Goal: Task Accomplishment & Management: Complete application form

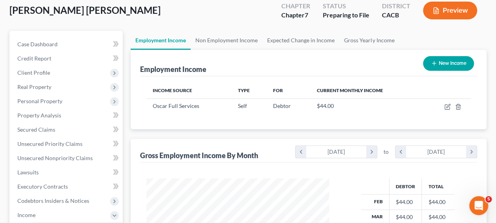
scroll to position [140, 198]
click at [46, 72] on span "Client Profile" at bounding box center [33, 72] width 33 height 7
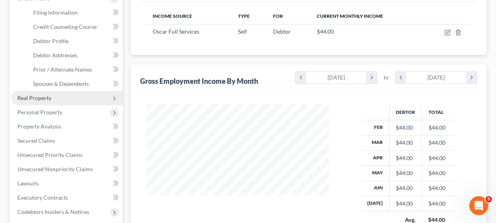
scroll to position [121, 0]
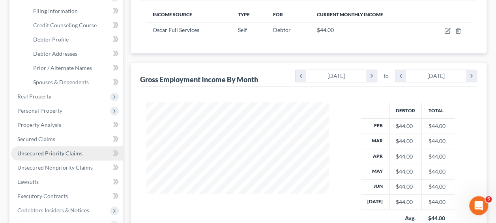
click at [41, 154] on span "Unsecured Priority Claims" at bounding box center [49, 153] width 65 height 7
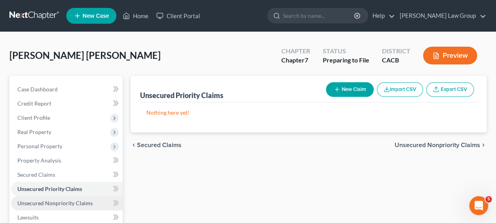
click at [57, 201] on span "Unsecured Nonpriority Claims" at bounding box center [54, 202] width 75 height 7
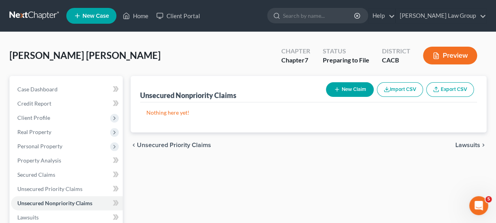
click at [352, 89] on button "New Claim" at bounding box center [350, 89] width 48 height 15
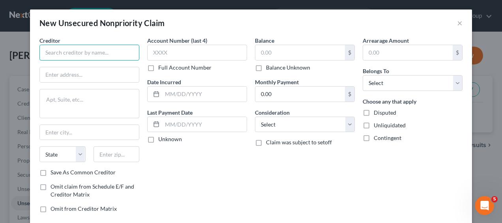
click at [76, 54] on input "text" at bounding box center [89, 53] width 100 height 16
click at [457, 24] on button "×" at bounding box center [460, 22] width 6 height 9
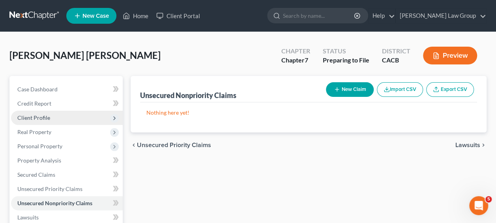
click at [43, 120] on span "Client Profile" at bounding box center [33, 117] width 33 height 7
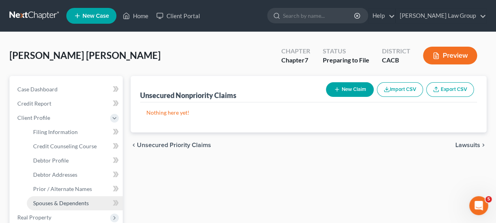
click at [47, 204] on span "Spouses & Dependents" at bounding box center [61, 202] width 56 height 7
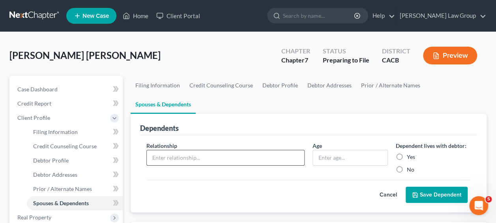
click at [171, 150] on input "text" at bounding box center [225, 157] width 157 height 15
type input "Spouse"
click at [348, 150] on input "text" at bounding box center [350, 157] width 74 height 15
click at [407, 153] on label "Yes" at bounding box center [411, 157] width 8 height 8
click at [410, 153] on input "Yes" at bounding box center [412, 155] width 5 height 5
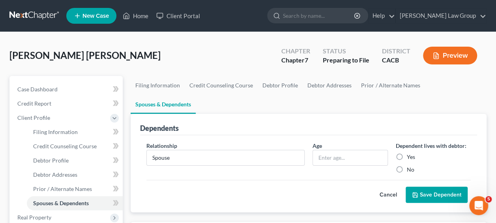
radio input "true"
click at [435, 186] on button "Save Dependent" at bounding box center [437, 194] width 62 height 17
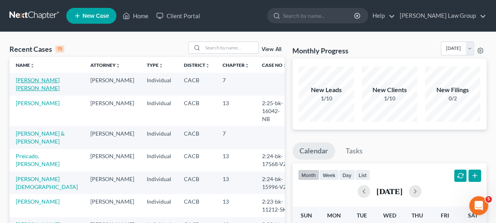
click at [21, 84] on link "[PERSON_NAME] [PERSON_NAME]" at bounding box center [38, 84] width 44 height 15
select select "6"
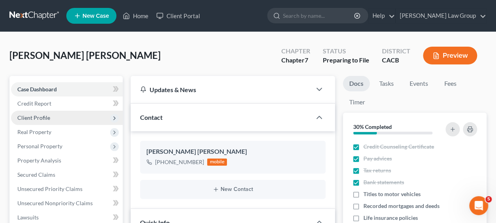
click at [36, 117] on span "Client Profile" at bounding box center [33, 117] width 33 height 7
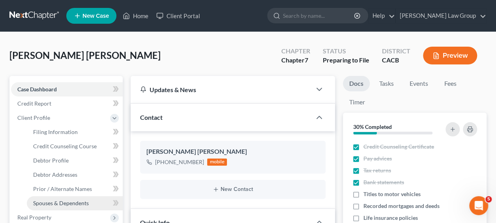
click at [54, 201] on span "Spouses & Dependents" at bounding box center [61, 202] width 56 height 7
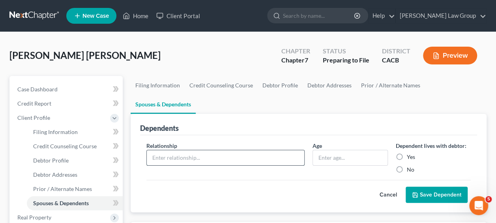
click at [206, 150] on input "text" at bounding box center [225, 157] width 157 height 15
type input "Spouse"
click at [407, 153] on label "Yes" at bounding box center [411, 157] width 8 height 8
click at [410, 153] on input "Yes" at bounding box center [412, 155] width 5 height 5
radio input "true"
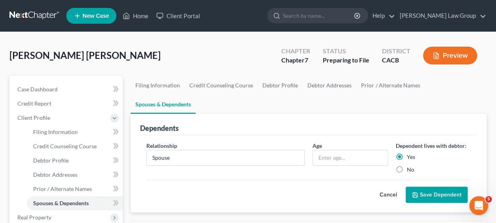
click at [432, 186] on button "Save Dependent" at bounding box center [437, 194] width 62 height 17
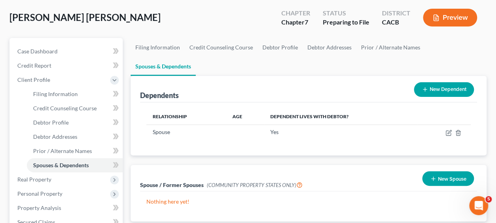
scroll to position [37, 0]
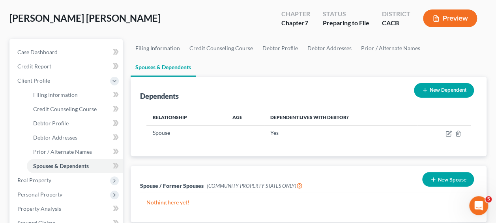
click at [435, 83] on button "New Dependent" at bounding box center [444, 90] width 60 height 15
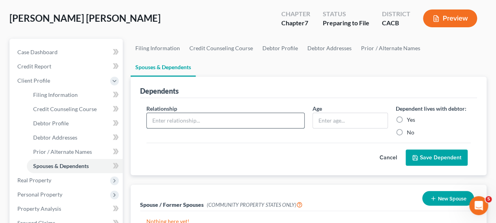
click at [166, 113] on input "text" at bounding box center [225, 120] width 157 height 15
type input "son"
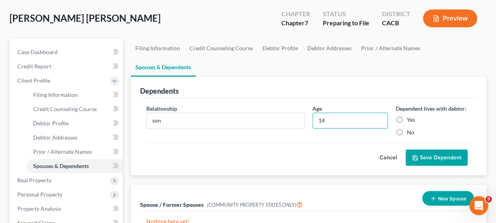
type input "14"
click at [407, 116] on label "Yes" at bounding box center [411, 120] width 8 height 8
click at [410, 116] on input "Yes" at bounding box center [412, 118] width 5 height 5
radio input "true"
click at [431, 149] on button "Save Dependent" at bounding box center [437, 157] width 62 height 17
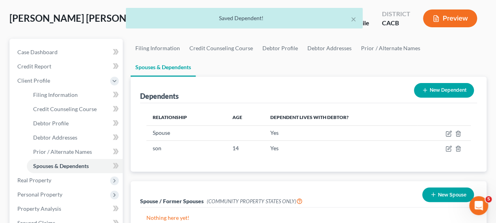
click at [430, 83] on button "New Dependent" at bounding box center [444, 90] width 60 height 15
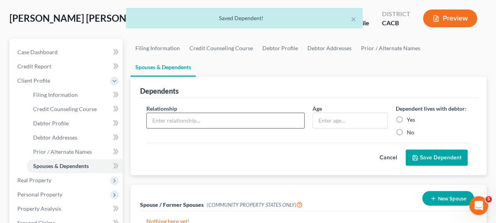
click at [202, 113] on input "text" at bounding box center [225, 120] width 157 height 15
type input "s"
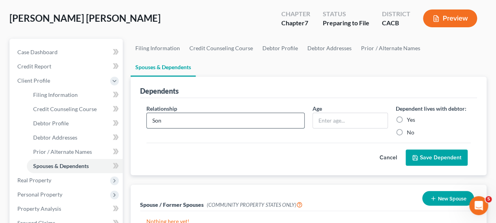
type input "Son"
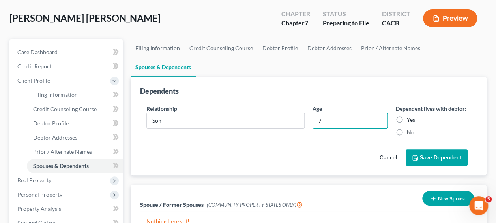
type input "7"
click at [407, 116] on label "Yes" at bounding box center [411, 120] width 8 height 8
click at [410, 116] on input "Yes" at bounding box center [412, 118] width 5 height 5
radio input "true"
click at [433, 149] on button "Save Dependent" at bounding box center [437, 157] width 62 height 17
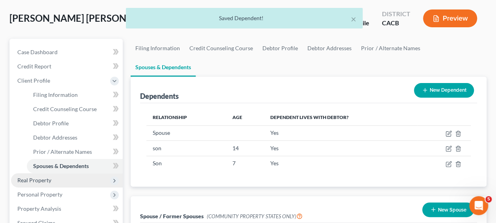
click at [45, 181] on span "Real Property" at bounding box center [34, 179] width 34 height 7
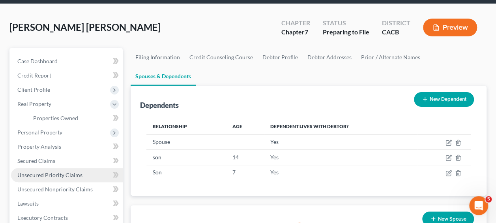
scroll to position [28, 0]
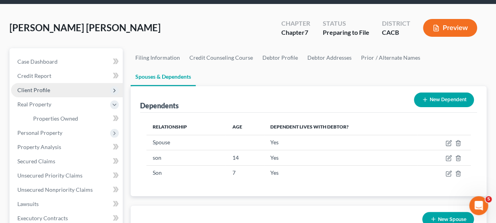
click at [45, 88] on span "Client Profile" at bounding box center [33, 89] width 33 height 7
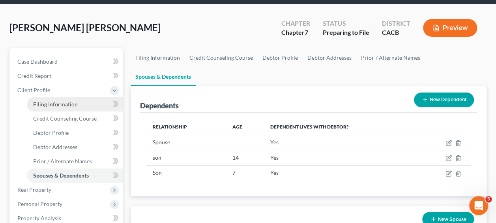
click at [52, 103] on span "Filing Information" at bounding box center [55, 104] width 45 height 7
select select "1"
select select "0"
select select "4"
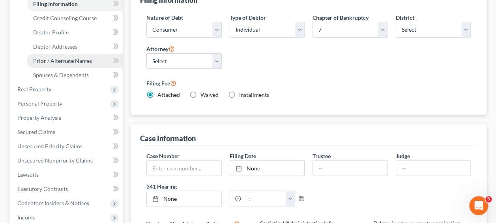
scroll to position [127, 0]
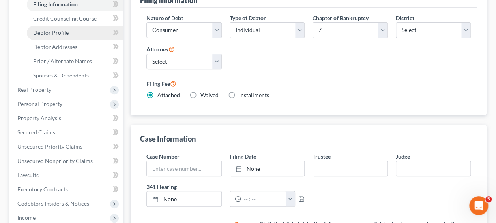
click at [56, 35] on span "Debtor Profile" at bounding box center [51, 32] width 36 height 7
select select "1"
select select "3"
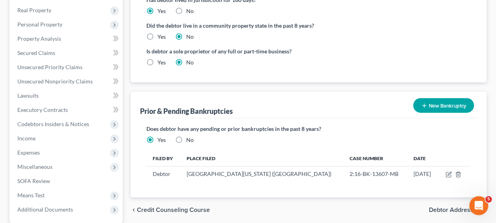
scroll to position [207, 0]
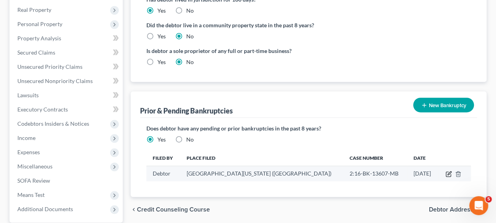
click at [447, 170] on icon "button" at bounding box center [448, 173] width 6 height 6
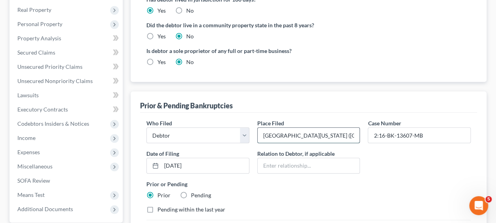
click at [356, 127] on input "Central District of California (Los Angeles)" at bounding box center [309, 134] width 102 height 15
click at [349, 127] on input "Central District of California (Los Angeles)" at bounding box center [309, 134] width 102 height 15
click at [337, 127] on input "Central District of California (Los Angeles)" at bounding box center [309, 134] width 102 height 15
drag, startPoint x: 351, startPoint y: 116, endPoint x: 330, endPoint y: 113, distance: 21.5
click at [330, 127] on input "Central District of California (Loles)" at bounding box center [309, 134] width 102 height 15
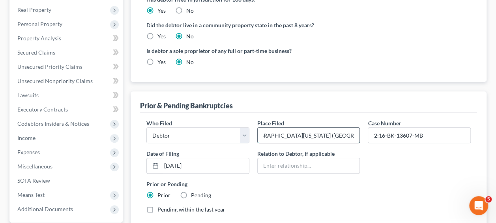
scroll to position [0, 19]
type input "Central District of California (Woodland Hills)"
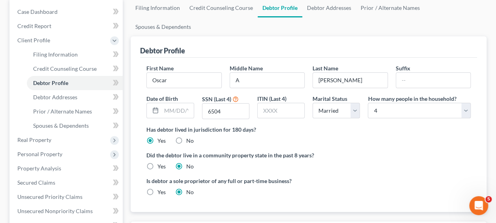
scroll to position [78, 0]
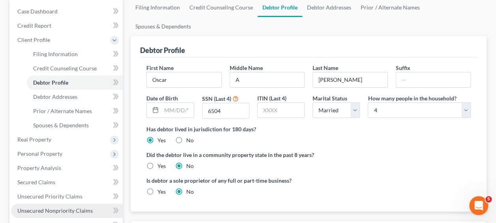
click at [44, 209] on span "Unsecured Nonpriority Claims" at bounding box center [54, 210] width 75 height 7
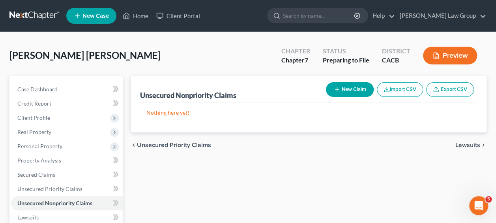
click at [346, 89] on button "New Claim" at bounding box center [350, 89] width 48 height 15
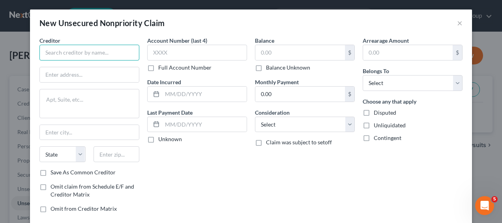
click at [90, 49] on input "text" at bounding box center [89, 53] width 100 height 16
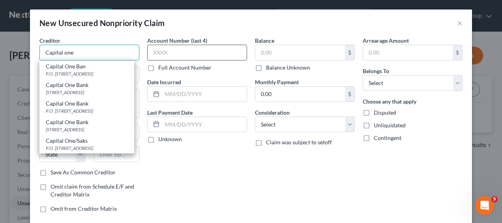
type input "Capital one"
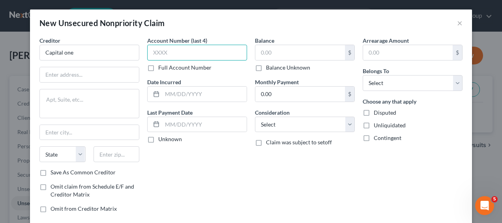
click at [193, 54] on input "text" at bounding box center [197, 53] width 100 height 16
paste input "5104"
type input "5104"
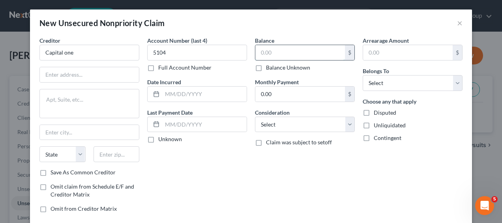
click at [301, 52] on input "text" at bounding box center [300, 52] width 90 height 15
click at [44, 76] on input "text" at bounding box center [89, 74] width 99 height 15
paste input "P O Box 31293"
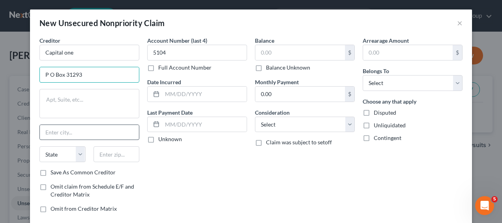
type input "P O Box 31293"
click at [57, 130] on input "text" at bounding box center [89, 132] width 99 height 15
click at [56, 133] on input "text" at bounding box center [89, 132] width 99 height 15
paste input "Salt Lake C"
type input "Salt Lake City"
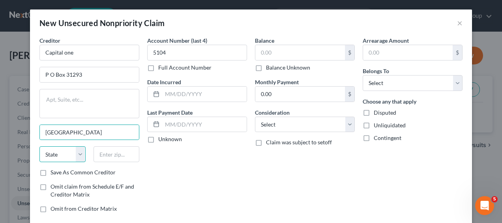
click at [75, 155] on select "State AL AK AR AZ CA CO CT DE DC FL GA GU HI ID IL IN IA KS KY LA ME MD MA MI M…" at bounding box center [62, 154] width 46 height 16
select select "46"
click at [39, 146] on select "State AL AK AR AZ CA CO CT DE DC FL GA GU HI ID IL IN IA KS KY LA ME MD MA MI M…" at bounding box center [62, 154] width 46 height 16
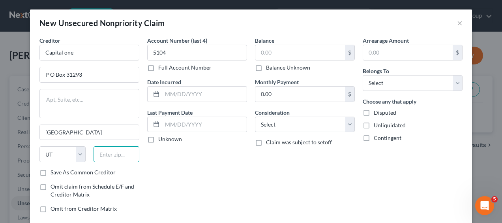
click at [125, 152] on input "text" at bounding box center [116, 154] width 46 height 16
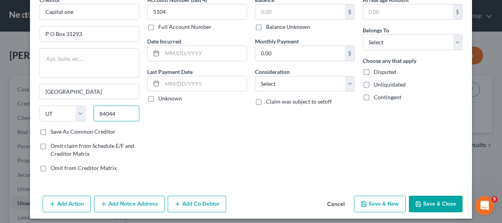
scroll to position [40, 0]
type input "84044"
click at [50, 131] on label "Save As Common Creditor" at bounding box center [82, 132] width 65 height 8
click at [54, 131] on input "Save As Common Creditor" at bounding box center [56, 130] width 5 height 5
checkbox input "true"
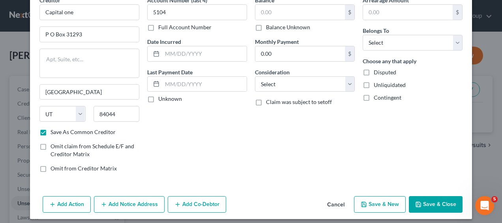
type input "Magna"
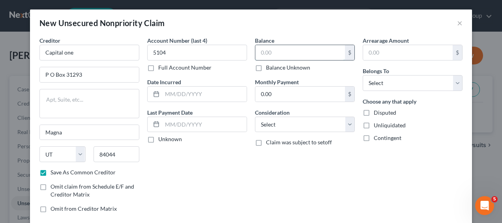
click at [282, 50] on input "text" at bounding box center [300, 52] width 90 height 15
type input "2,167"
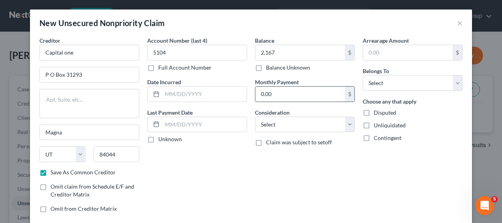
click at [282, 92] on input "0.00" at bounding box center [300, 93] width 90 height 15
type input "115"
click at [186, 90] on input "text" at bounding box center [204, 93] width 84 height 15
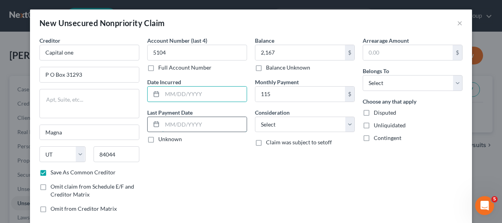
click at [201, 123] on input "text" at bounding box center [204, 124] width 84 height 15
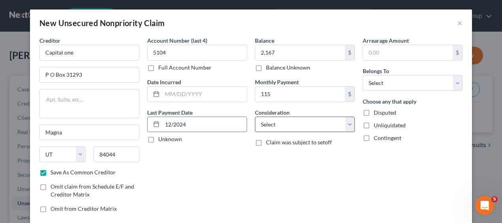
type input "12/2024"
click at [344, 121] on select "Select Cable / Satellite Services Collection Agency Credit Card Debt Debt Couns…" at bounding box center [305, 124] width 100 height 16
select select "2"
click at [255, 116] on select "Select Cable / Satellite Services Collection Agency Credit Card Debt Debt Couns…" at bounding box center [305, 124] width 100 height 16
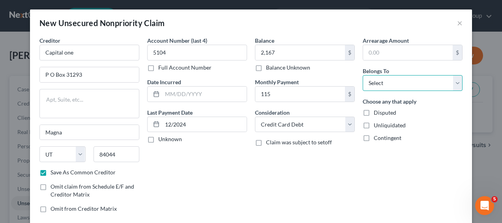
click at [453, 83] on select "Select Debtor 1 Only Debtor 2 Only Debtor 1 And Debtor 2 Only At Least One Of T…" at bounding box center [413, 83] width 100 height 16
select select "0"
click at [363, 75] on select "Select Debtor 1 Only Debtor 2 Only Debtor 1 And Debtor 2 Only At Least One Of T…" at bounding box center [413, 83] width 100 height 16
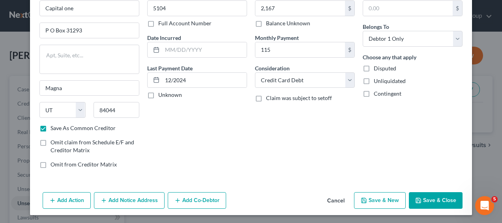
click at [380, 196] on button "Save & New" at bounding box center [380, 200] width 52 height 17
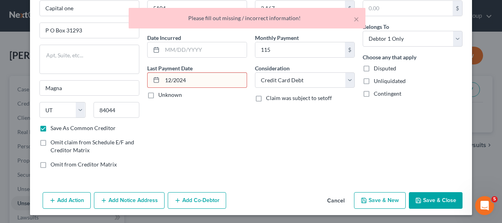
click at [190, 78] on input "12/2024" at bounding box center [204, 80] width 84 height 15
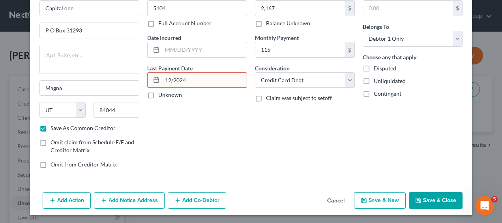
click at [158, 95] on label "Unknown" at bounding box center [170, 95] width 24 height 8
click at [161, 95] on input "Unknown" at bounding box center [163, 93] width 5 height 5
click at [364, 197] on icon "button" at bounding box center [364, 200] width 6 height 6
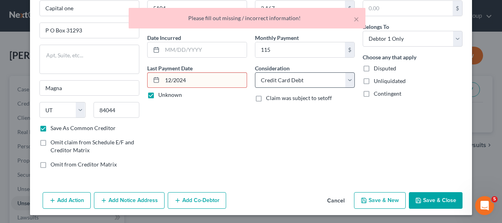
scroll to position [0, 0]
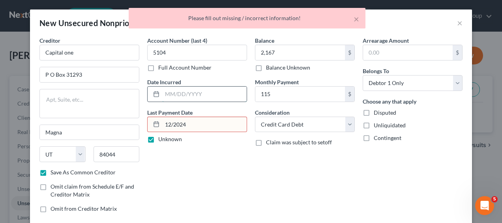
click at [204, 97] on input "text" at bounding box center [204, 93] width 84 height 15
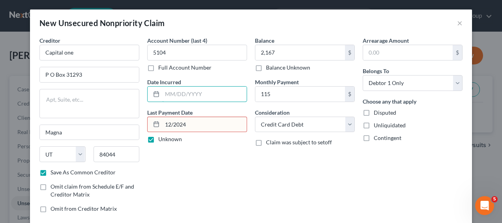
scroll to position [44, 0]
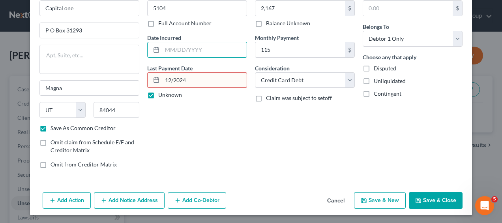
click at [385, 200] on button "Save & New" at bounding box center [380, 200] width 52 height 17
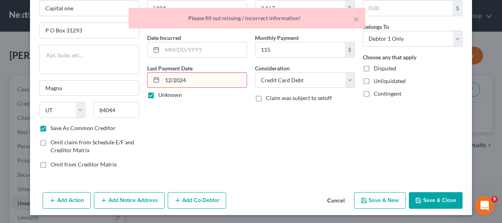
click at [206, 80] on input "12/2024" at bounding box center [204, 80] width 84 height 15
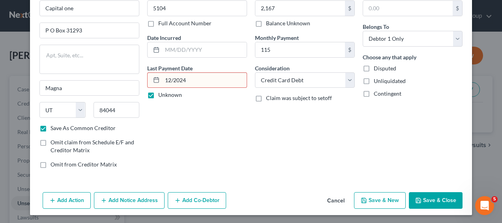
click at [158, 94] on label "Unknown" at bounding box center [170, 95] width 24 height 8
click at [161, 94] on input "Unknown" at bounding box center [163, 93] width 5 height 5
checkbox input "false"
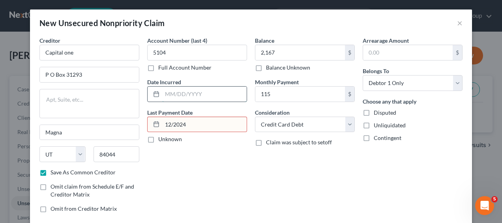
click at [177, 94] on input "text" at bounding box center [204, 93] width 84 height 15
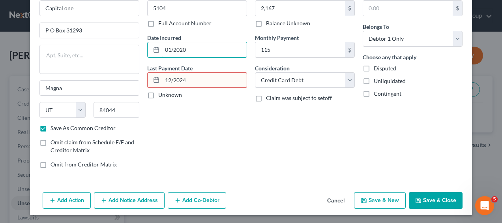
type input "01/2020"
click at [387, 194] on button "Save & New" at bounding box center [380, 200] width 52 height 17
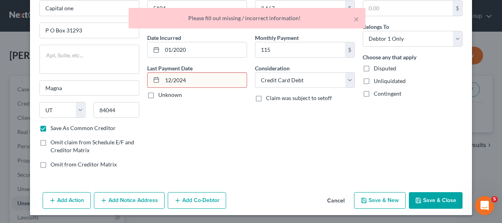
scroll to position [0, 0]
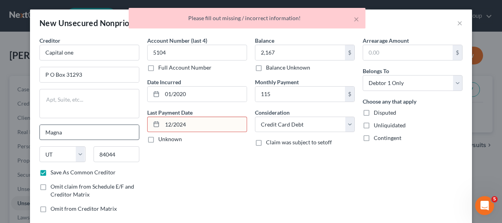
drag, startPoint x: 206, startPoint y: 125, endPoint x: 135, endPoint y: 127, distance: 71.4
click at [135, 127] on div "Creditor * Capital one P O Box 31293 Magna State AL AK AR AZ CA CO CT DE DC FL …" at bounding box center [251, 127] width 431 height 182
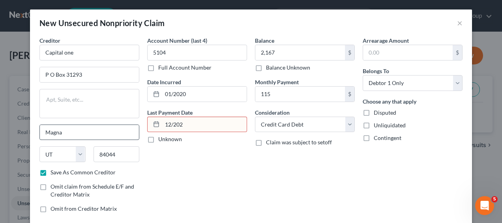
type input "12/2024"
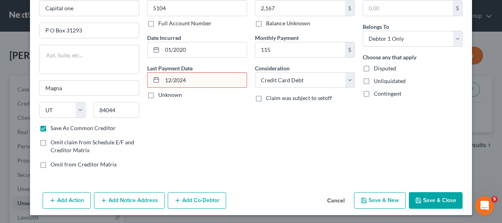
click at [379, 202] on button "Save & New" at bounding box center [380, 200] width 52 height 17
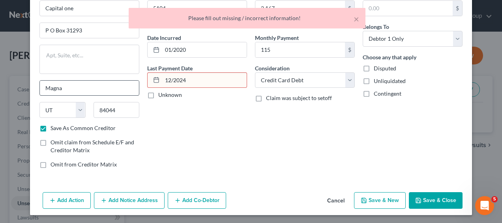
drag, startPoint x: 205, startPoint y: 74, endPoint x: 63, endPoint y: 88, distance: 143.0
click at [63, 88] on div "Creditor * Capital one P O Box 31293 Magna State AL AK AR AZ CA CO CT DE DC FL …" at bounding box center [251, 83] width 431 height 182
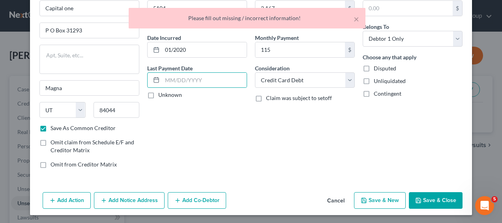
click at [158, 92] on label "Unknown" at bounding box center [170, 95] width 24 height 8
click at [161, 92] on input "Unknown" at bounding box center [163, 93] width 5 height 5
checkbox input "true"
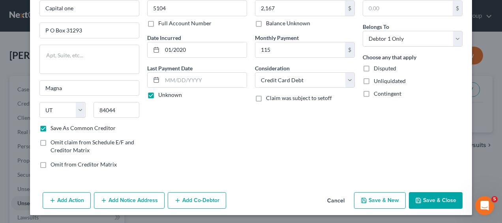
click at [376, 198] on button "Save & New" at bounding box center [380, 200] width 52 height 17
checkbox input "false"
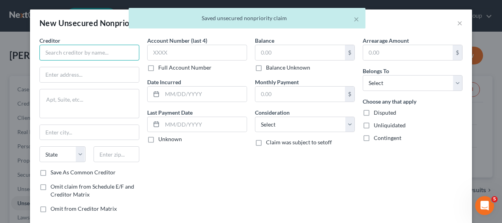
click at [79, 52] on input "text" at bounding box center [89, 53] width 100 height 16
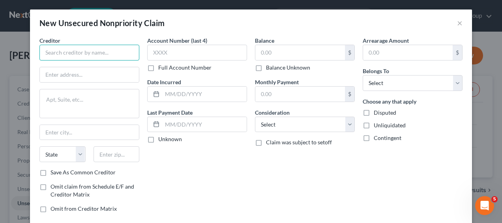
click at [95, 52] on input "text" at bounding box center [89, 53] width 100 height 16
paste input "BEST BUY/CBN"
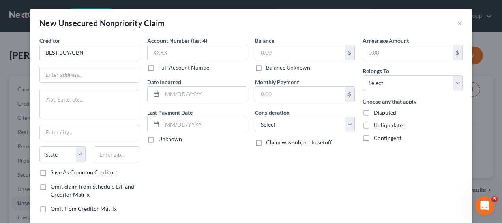
type input "BEST BUY/CBN"
click at [69, 73] on input "text" at bounding box center [89, 74] width 99 height 15
paste input "5800 south corporate place"
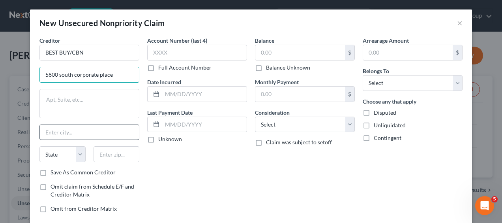
type input "5800 south corporate place"
click at [59, 133] on input "text" at bounding box center [89, 132] width 99 height 15
click at [58, 135] on input "text" at bounding box center [89, 132] width 99 height 15
paste input "sioux falls sd 57108"
drag, startPoint x: 97, startPoint y: 130, endPoint x: 73, endPoint y: 132, distance: 23.3
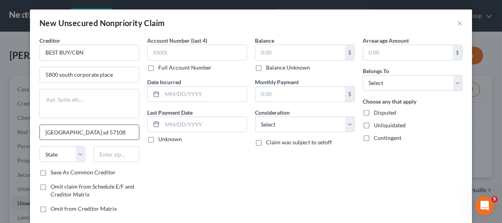
click at [73, 132] on input "sioux falls sd 57108" at bounding box center [89, 132] width 99 height 15
type input "sioux falls sd 57108"
click at [110, 153] on input "text" at bounding box center [116, 154] width 46 height 16
paste input "57108"
type input "57108"
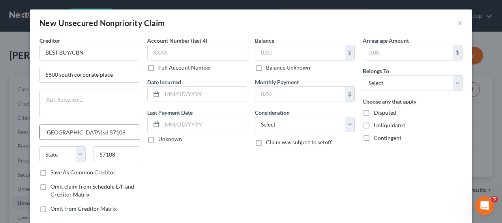
click at [95, 132] on input "sioux falls sd 57108" at bounding box center [89, 132] width 99 height 15
type input "Sioux Falls"
select select "43"
type input "Sioux Falls"
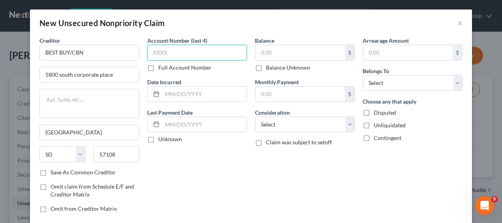
click at [193, 53] on input "text" at bounding box center [197, 53] width 100 height 16
paste input "6035"
type input "6035"
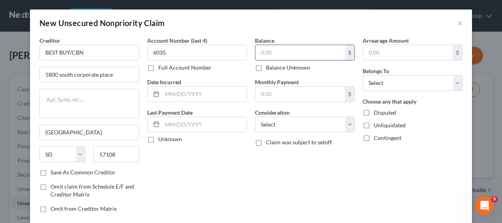
click at [288, 54] on input "text" at bounding box center [300, 52] width 90 height 15
click at [277, 67] on label "Balance Unknown" at bounding box center [288, 68] width 44 height 8
click at [274, 67] on input "Balance Unknown" at bounding box center [271, 66] width 5 height 5
checkbox input "true"
type input "0.00"
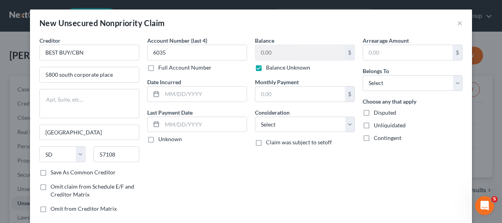
click at [276, 40] on div "Balance 0.00 $ Balance Unknown Balance Undetermined 0.00 $ Balance Unknown" at bounding box center [305, 53] width 100 height 35
click at [218, 92] on input "text" at bounding box center [204, 93] width 84 height 15
click at [179, 122] on input "text" at bounding box center [204, 124] width 84 height 15
click at [266, 68] on label "Balance Unknown" at bounding box center [288, 68] width 44 height 8
click at [269, 68] on input "Balance Unknown" at bounding box center [271, 66] width 5 height 5
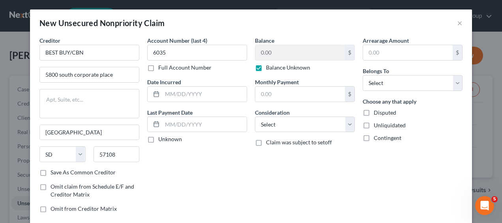
checkbox input "false"
click at [277, 51] on input "0.00" at bounding box center [300, 52] width 90 height 15
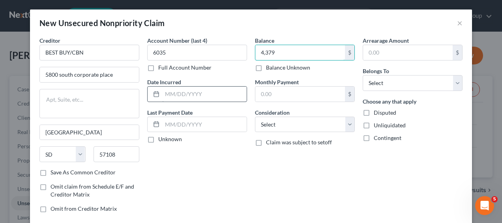
type input "4,379"
click at [198, 92] on input "text" at bounding box center [204, 93] width 84 height 15
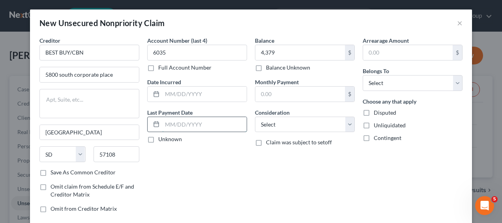
click at [167, 124] on input "text" at bounding box center [204, 124] width 84 height 15
type input "01/2025"
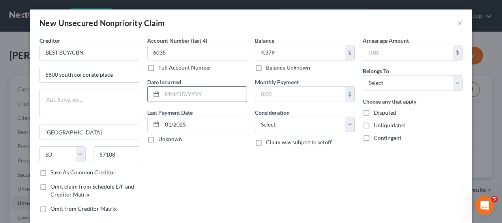
click at [178, 93] on input "text" at bounding box center [204, 93] width 84 height 15
click at [168, 93] on input "o1/2019" at bounding box center [204, 93] width 84 height 15
type input "01/2019"
click at [302, 95] on input "text" at bounding box center [300, 93] width 90 height 15
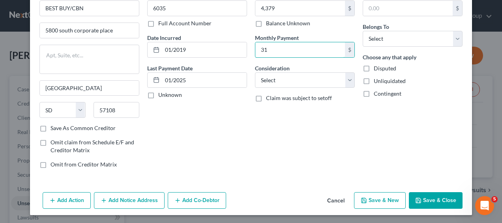
type input "31"
click at [362, 197] on icon "button" at bounding box center [364, 200] width 6 height 6
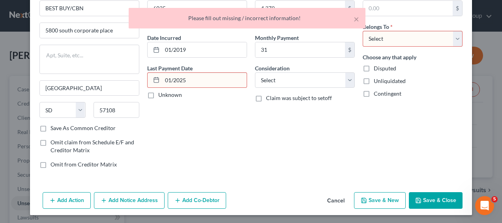
click at [158, 96] on label "Unknown" at bounding box center [170, 95] width 24 height 8
click at [161, 96] on input "Unknown" at bounding box center [163, 93] width 5 height 5
checkbox input "true"
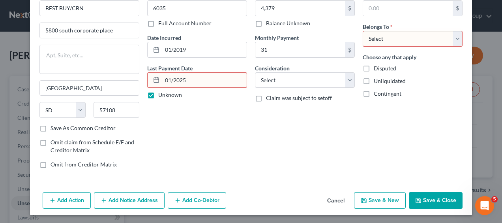
click at [369, 200] on button "Save & New" at bounding box center [380, 200] width 52 height 17
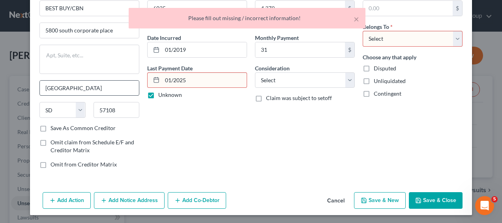
drag, startPoint x: 201, startPoint y: 80, endPoint x: 90, endPoint y: 87, distance: 111.4
click at [90, 87] on div "Creditor * BEST BUY/CBN 5800 south corporate place Sioux Falls State AL AK AR A…" at bounding box center [251, 83] width 431 height 182
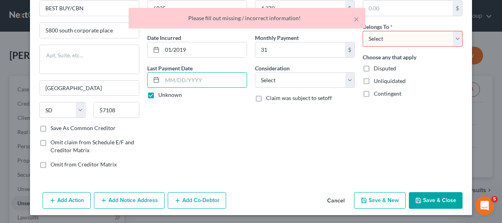
click at [369, 195] on button "Save & New" at bounding box center [380, 200] width 52 height 17
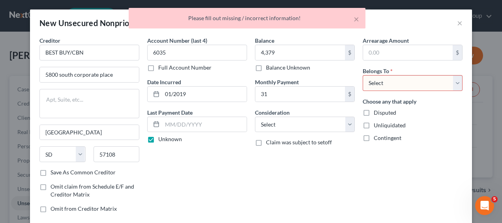
click at [451, 84] on select "Select Debtor 1 Only Debtor 2 Only Debtor 1 And Debtor 2 Only At Least One Of T…" at bounding box center [413, 83] width 100 height 16
select select "0"
click at [363, 75] on select "Select Debtor 1 Only Debtor 2 Only Debtor 1 And Debtor 2 Only At Least One Of T…" at bounding box center [413, 83] width 100 height 16
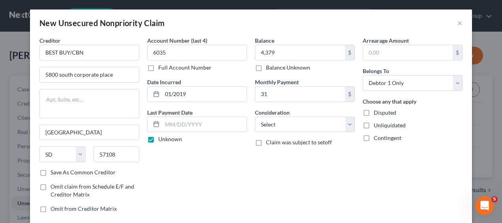
click at [158, 140] on label "Unknown" at bounding box center [170, 139] width 24 height 8
click at [161, 140] on input "Unknown" at bounding box center [163, 137] width 5 height 5
checkbox input "false"
click at [170, 120] on input "text" at bounding box center [204, 124] width 84 height 15
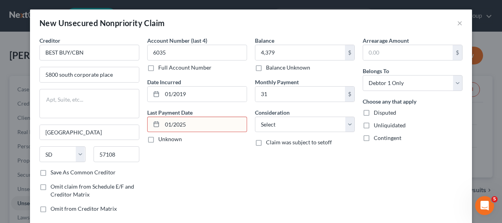
scroll to position [44, 0]
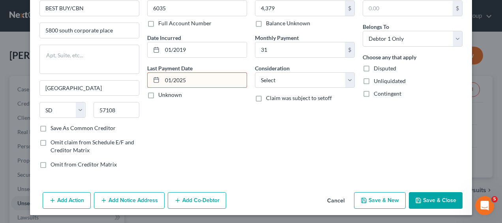
type input "01/2025"
click at [378, 196] on button "Save & New" at bounding box center [380, 200] width 52 height 17
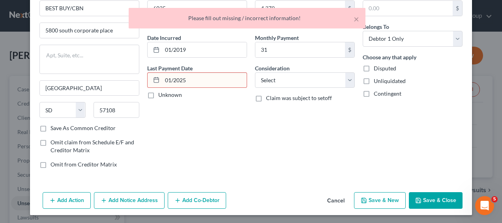
drag, startPoint x: 190, startPoint y: 81, endPoint x: 73, endPoint y: 95, distance: 117.2
click at [73, 95] on div "Creditor * BEST BUY/CBN 5800 south corporate place Sioux Falls State AL AK AR A…" at bounding box center [251, 83] width 431 height 182
click at [158, 97] on label "Unknown" at bounding box center [170, 95] width 24 height 8
click at [161, 96] on input "Unknown" at bounding box center [163, 93] width 5 height 5
checkbox input "true"
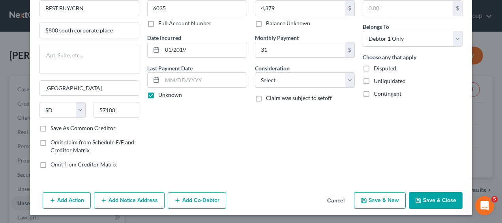
click at [380, 196] on button "Save & New" at bounding box center [380, 200] width 52 height 17
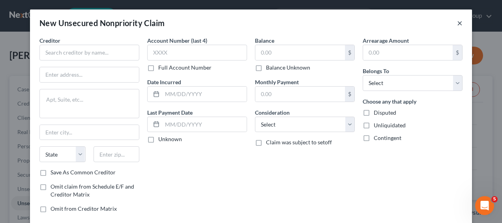
click at [457, 24] on button "×" at bounding box center [460, 22] width 6 height 9
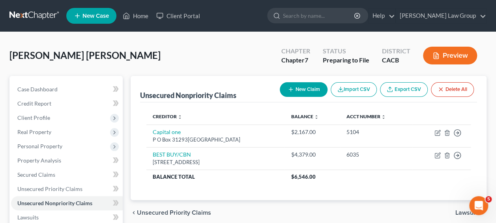
click at [312, 88] on button "New Claim" at bounding box center [304, 89] width 48 height 15
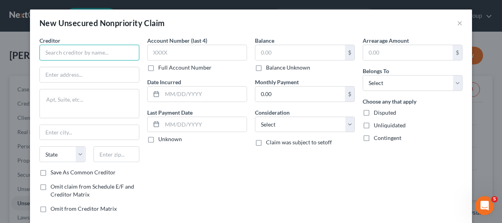
click at [99, 51] on input "text" at bounding box center [89, 53] width 100 height 16
paste input "CITICARDS CBNA"
type input "CITICARDS CBNA"
